Goal: Task Accomplishment & Management: Manage account settings

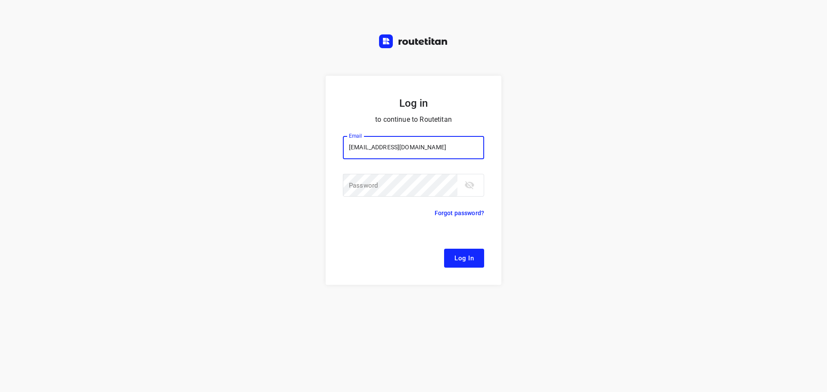
type input "remco@fruitopjewerk.nl"
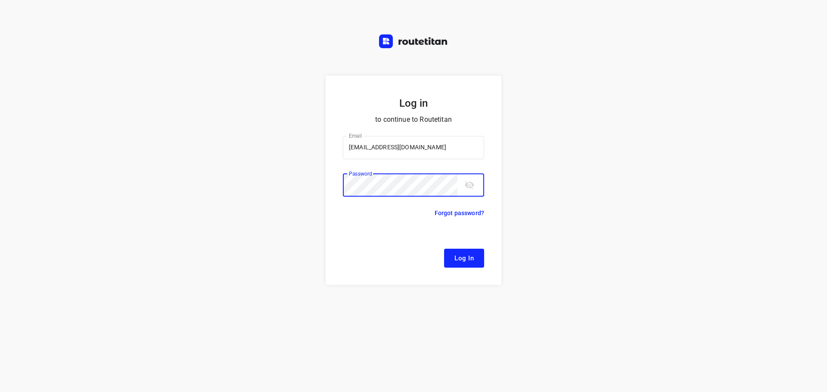
click at [444, 249] on button "Log In" at bounding box center [464, 258] width 40 height 19
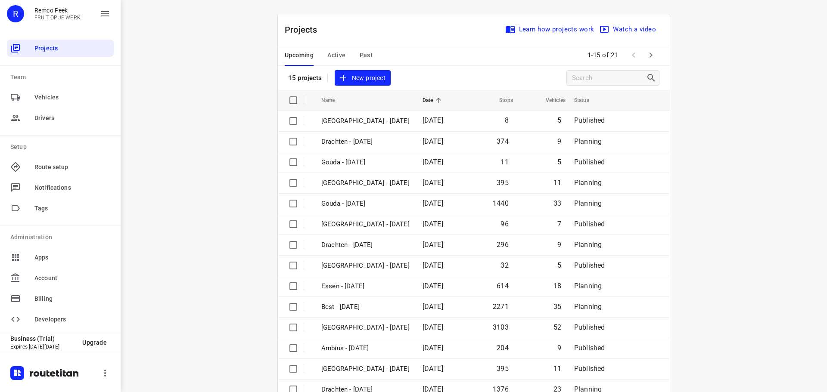
click at [327, 53] on span "Active" at bounding box center [336, 55] width 18 height 11
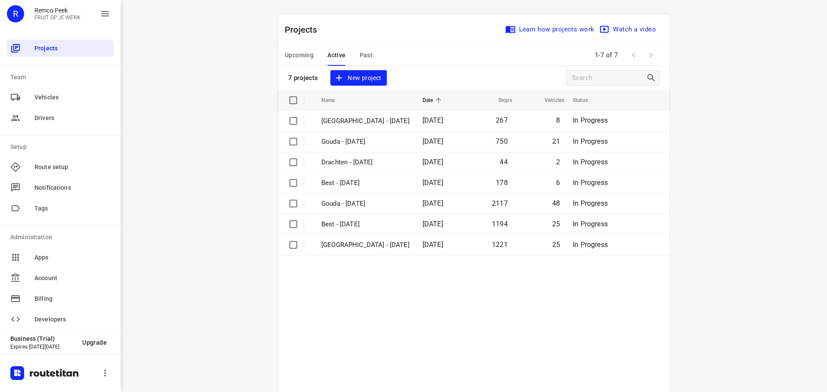
click at [285, 53] on span "Upcoming" at bounding box center [299, 55] width 29 height 11
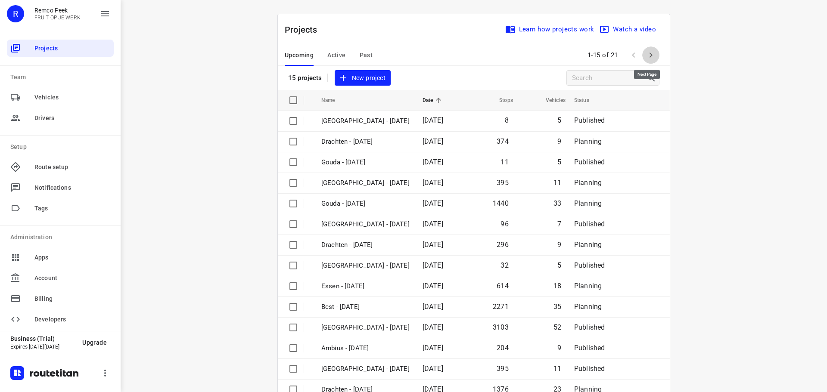
click at [647, 58] on icon "button" at bounding box center [650, 55] width 10 height 10
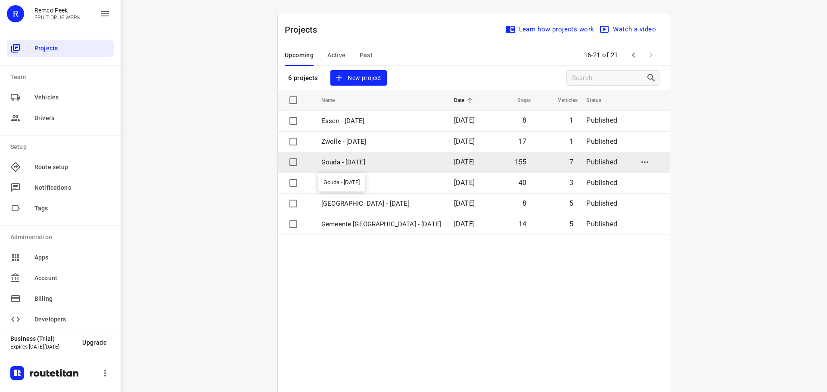
click at [363, 163] on p "Gouda - Friday" at bounding box center [381, 163] width 120 height 10
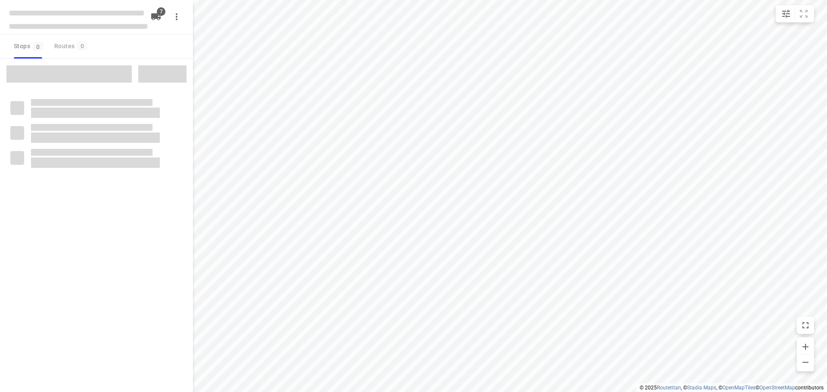
checkbox input "true"
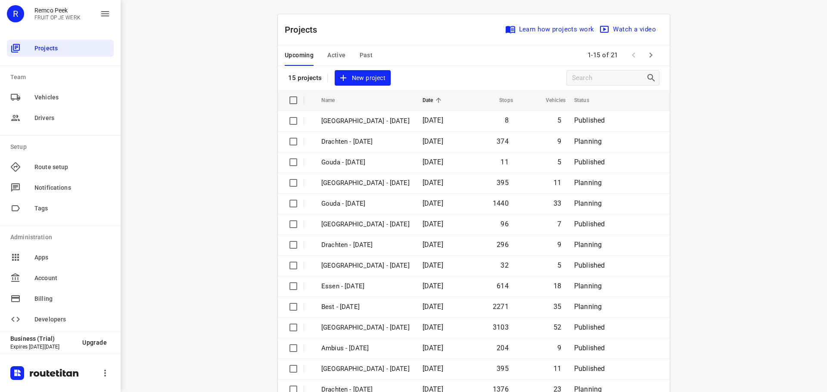
click at [334, 63] on button "Active" at bounding box center [336, 55] width 18 height 21
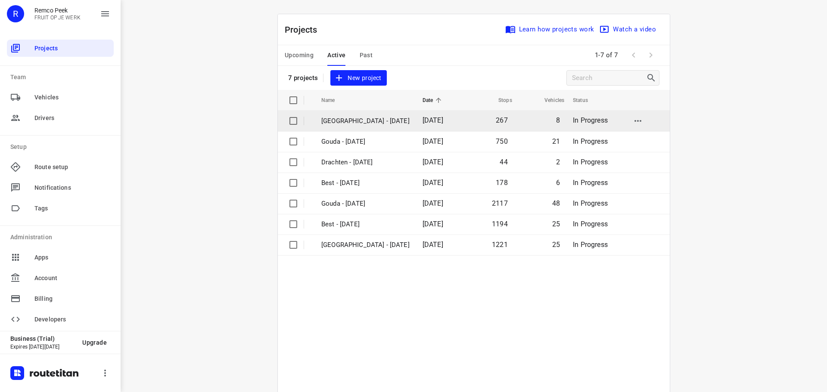
click at [357, 131] on td "[GEOGRAPHIC_DATA] - [DATE]" at bounding box center [364, 121] width 103 height 21
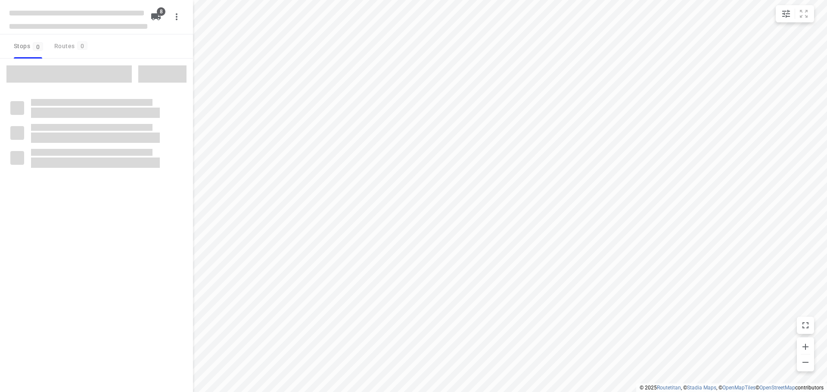
checkbox input "true"
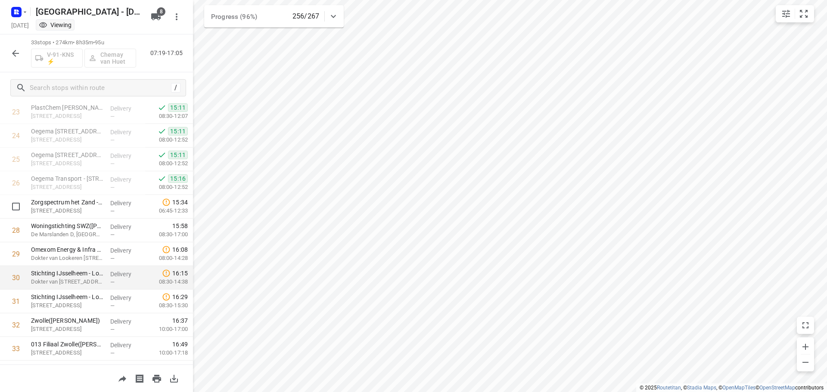
scroll to position [587, 0]
